Goal: Information Seeking & Learning: Learn about a topic

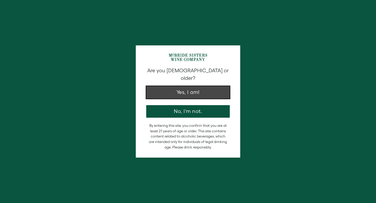
click at [176, 86] on button "Yes, I am!" at bounding box center [188, 92] width 84 height 13
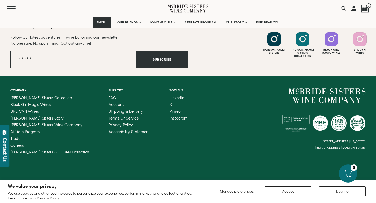
scroll to position [550, 0]
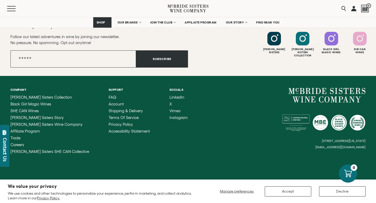
click at [18, 147] on div "McBride Sisters Collection Black Girl Magic Wines SHE CAN Wines McBride Sisters…" at bounding box center [49, 124] width 79 height 59
click at [17, 146] on span "Careers" at bounding box center [17, 145] width 14 height 4
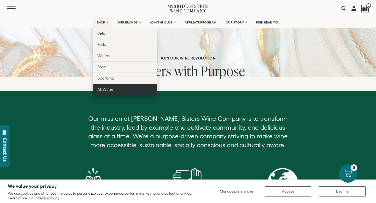
click at [131, 87] on link "All Wines" at bounding box center [125, 89] width 64 height 11
